Goal: Task Accomplishment & Management: Manage account settings

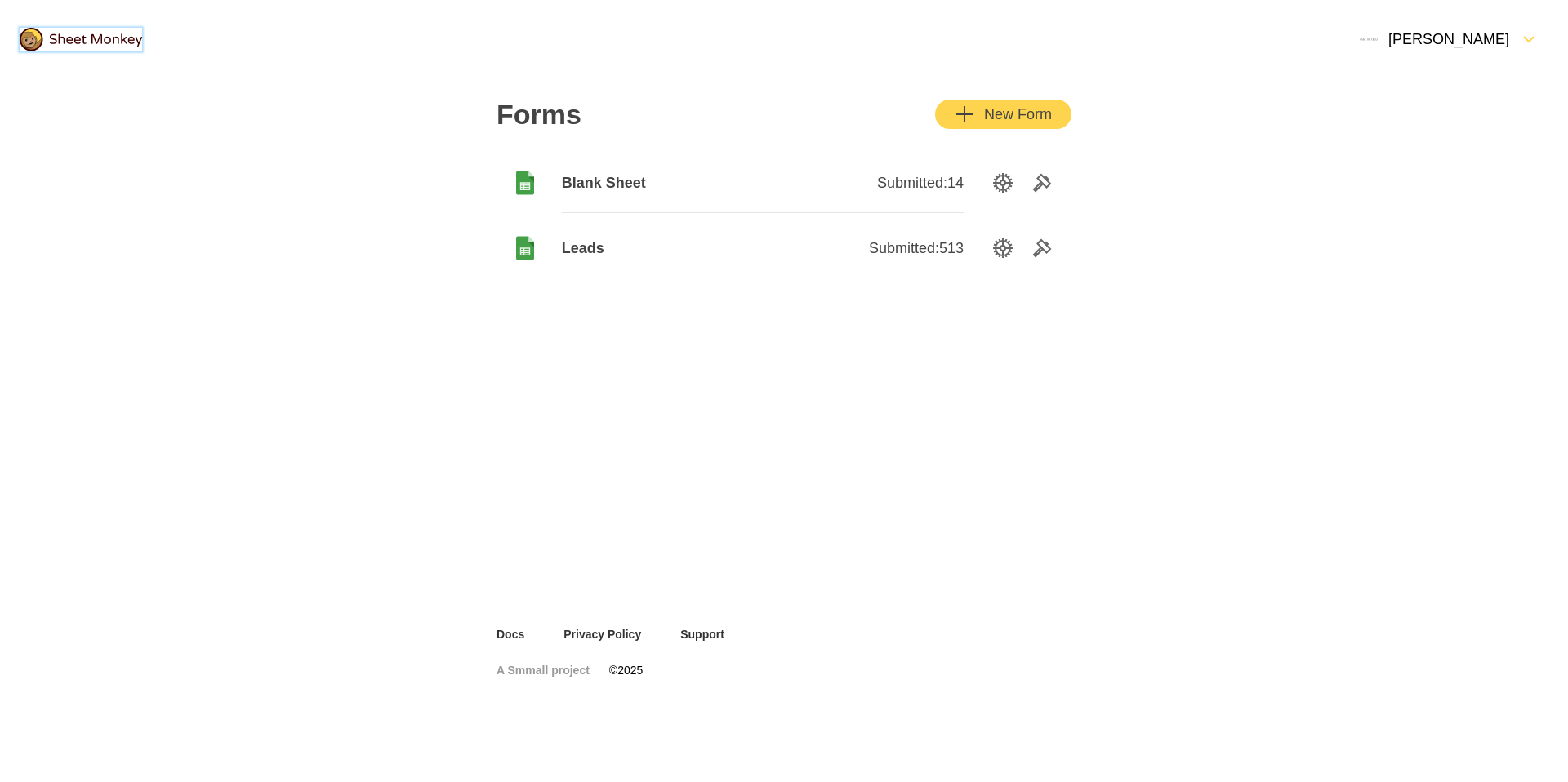
click at [102, 37] on img at bounding box center [81, 39] width 123 height 24
click at [95, 41] on img at bounding box center [81, 39] width 123 height 24
click at [1475, 48] on div "[PERSON_NAME]" at bounding box center [1433, 39] width 150 height 20
click at [1455, 102] on div "Settings" at bounding box center [1471, 113] width 155 height 36
click at [1438, 26] on div "[PERSON_NAME]" at bounding box center [1448, 39] width 199 height 39
